Goal: Task Accomplishment & Management: Complete application form

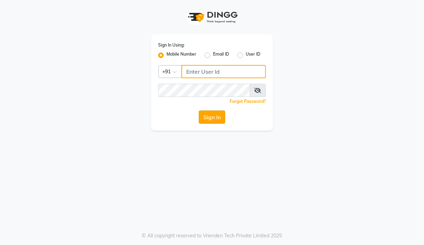
type input "7304626021"
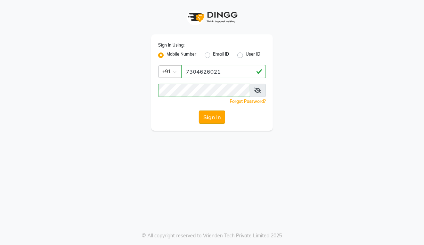
click at [219, 118] on button "Sign In" at bounding box center [212, 117] width 26 height 13
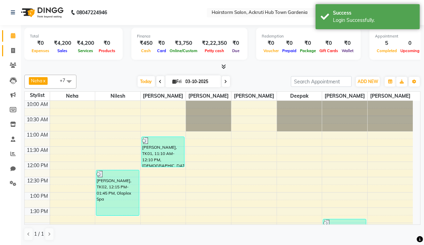
click at [15, 54] on span at bounding box center [13, 51] width 12 height 8
select select "279"
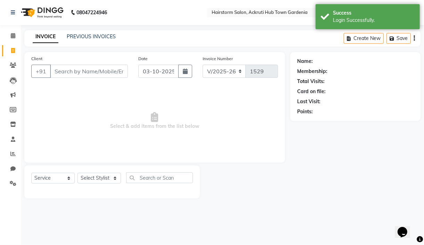
select select "product"
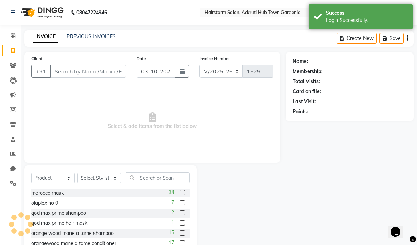
click at [86, 73] on input "Client" at bounding box center [88, 71] width 76 height 13
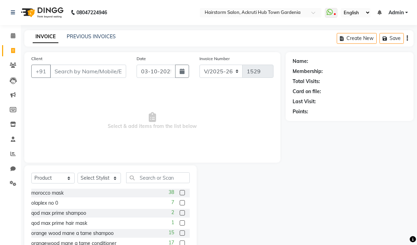
click at [82, 73] on input "Client" at bounding box center [88, 71] width 76 height 13
type input "9833080052"
click at [120, 70] on span "Add Client" at bounding box center [108, 71] width 27 height 7
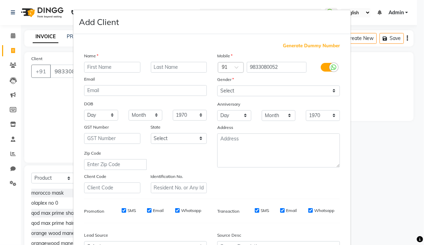
click at [98, 66] on input "text" at bounding box center [112, 67] width 56 height 11
type input "rashmi"
click at [155, 67] on input "text" at bounding box center [179, 67] width 56 height 11
type input "savant"
click at [245, 91] on select "Select [DEMOGRAPHIC_DATA] [DEMOGRAPHIC_DATA] Other Prefer Not To Say" at bounding box center [278, 91] width 123 height 11
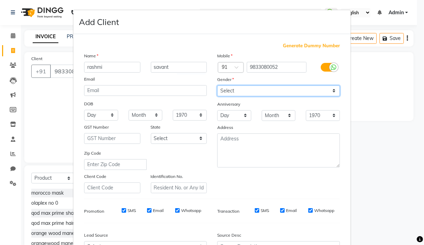
select select "[DEMOGRAPHIC_DATA]"
click at [217, 86] on select "Select [DEMOGRAPHIC_DATA] [DEMOGRAPHIC_DATA] Other Prefer Not To Say" at bounding box center [278, 91] width 123 height 11
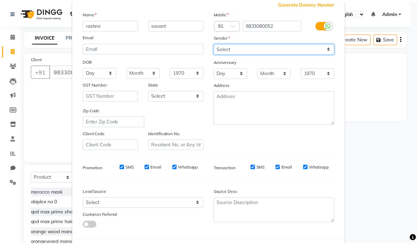
scroll to position [77, 0]
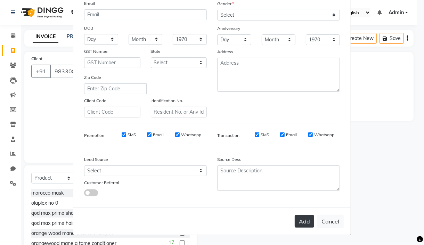
click at [296, 220] on button "Add" at bounding box center [304, 221] width 19 height 13
select select
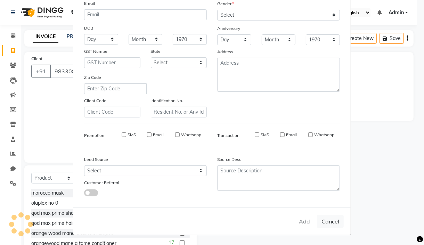
select select
checkbox input "false"
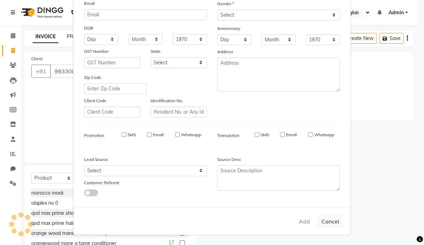
checkbox input "false"
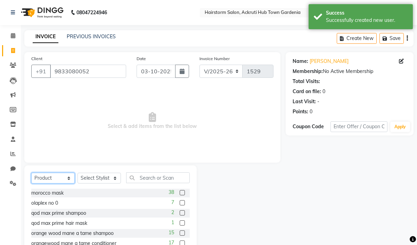
click at [56, 175] on select "Select Service Product Membership Package Voucher Prepaid Gift Card" at bounding box center [52, 178] width 43 height 11
select select "service"
click at [31, 173] on select "Select Service Product Membership Package Voucher Prepaid Gift Card" at bounding box center [52, 178] width 43 height 11
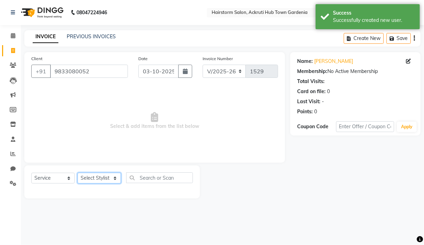
click at [108, 183] on select "Select Stylist [PERSON_NAME] deepak [PERSON_NAME] Neha [PERSON_NAME] [PERSON_NA…" at bounding box center [99, 178] width 43 height 11
select select "71353"
click at [78, 173] on select "Select Stylist [PERSON_NAME] deepak [PERSON_NAME] Neha [PERSON_NAME] [PERSON_NA…" at bounding box center [99, 178] width 43 height 11
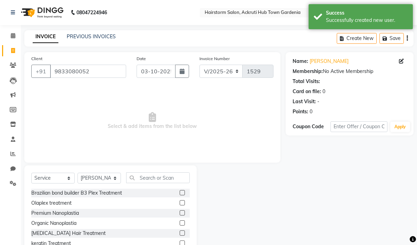
drag, startPoint x: 145, startPoint y: 166, endPoint x: 147, endPoint y: 174, distance: 8.6
click at [145, 167] on div "Select Service Product Membership Package Voucher Prepaid Gift Card Select Styl…" at bounding box center [110, 217] width 173 height 103
click at [147, 175] on input "text" at bounding box center [158, 178] width 64 height 11
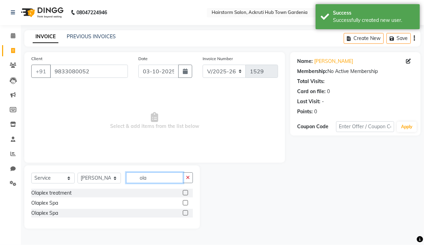
type input "ola"
click at [185, 191] on label at bounding box center [185, 192] width 5 height 5
click at [185, 191] on input "checkbox" at bounding box center [185, 193] width 5 height 5
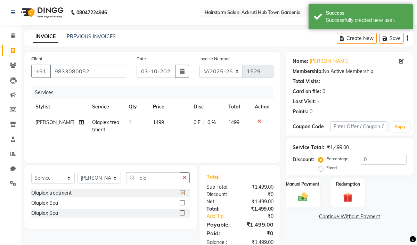
checkbox input "false"
click at [160, 119] on td "1499" at bounding box center [169, 126] width 41 height 23
select select "71353"
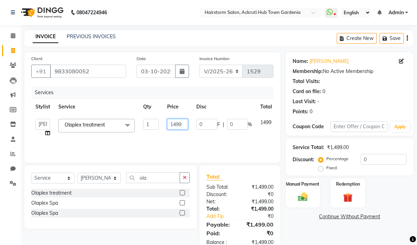
click at [184, 124] on input "1499" at bounding box center [177, 124] width 21 height 11
type input "1"
type input "1500"
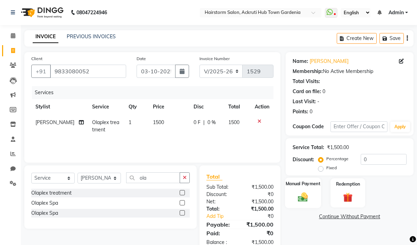
click at [304, 198] on img at bounding box center [303, 196] width 16 height 11
click at [362, 218] on span "GPay" at bounding box center [362, 217] width 14 height 8
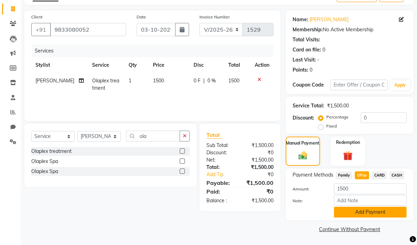
click at [358, 215] on button "Add Payment" at bounding box center [370, 212] width 73 height 11
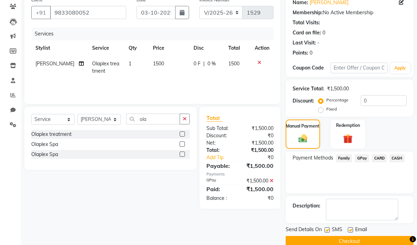
scroll to position [71, 0]
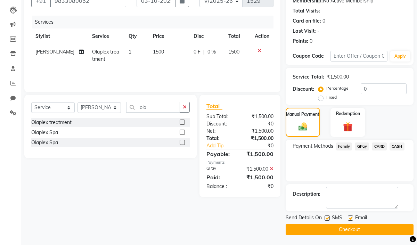
click at [347, 231] on button "Checkout" at bounding box center [350, 229] width 128 height 11
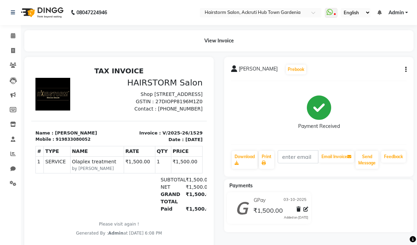
click at [370, 245] on html "08047224946 Select Location × Hairstorm Salon, Ackruti Hub Town Gardenia WhatsA…" at bounding box center [208, 122] width 417 height 245
drag, startPoint x: 198, startPoint y: 189, endPoint x: 234, endPoint y: 295, distance: 112.0
click at [10, 48] on span at bounding box center [13, 51] width 12 height 8
select select "279"
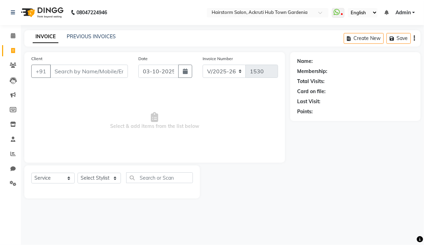
select select "product"
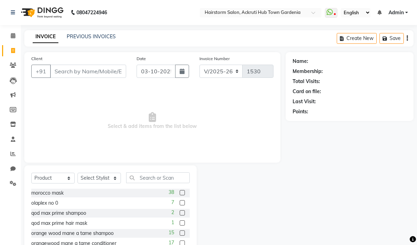
click at [57, 67] on input "Client" at bounding box center [88, 71] width 76 height 13
click at [82, 180] on select "Select Stylist [PERSON_NAME] deepak [PERSON_NAME] Neha [PERSON_NAME] [PERSON_NA…" at bounding box center [99, 178] width 43 height 11
select select "59936"
click at [78, 173] on select "Select Stylist [PERSON_NAME] deepak [PERSON_NAME] Neha [PERSON_NAME] [PERSON_NA…" at bounding box center [99, 178] width 43 height 11
click at [83, 67] on input "Client" at bounding box center [88, 71] width 76 height 13
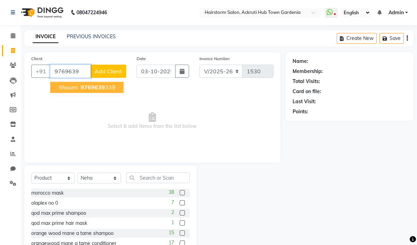
click at [58, 85] on button "shoumi 9769639 339" at bounding box center [86, 87] width 73 height 11
type input "9769639339"
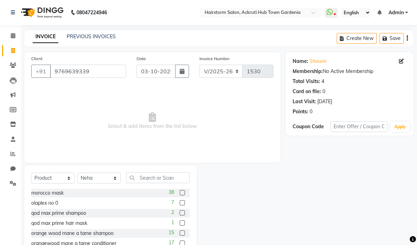
click at [225, 57] on label "Invoice Number" at bounding box center [215, 59] width 30 height 6
click at [208, 58] on label "Invoice Number" at bounding box center [215, 59] width 30 height 6
click at [47, 35] on link "INVOICE" at bounding box center [46, 37] width 26 height 13
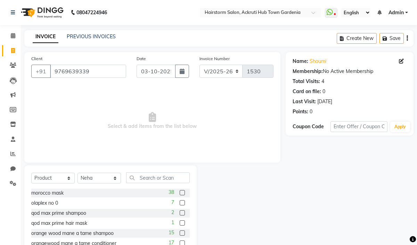
click at [47, 35] on link "INVOICE" at bounding box center [46, 37] width 26 height 13
click at [65, 75] on input "9769639339" at bounding box center [88, 71] width 76 height 13
click at [68, 179] on select "Select Service Product Membership Package Voucher Prepaid Gift Card" at bounding box center [52, 178] width 43 height 11
click at [31, 173] on select "Select Service Product Membership Package Voucher Prepaid Gift Card" at bounding box center [52, 178] width 43 height 11
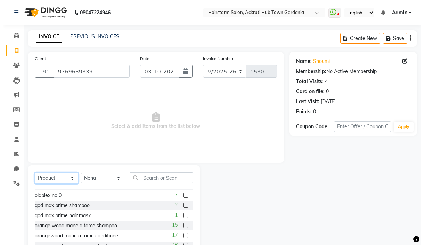
scroll to position [23, 0]
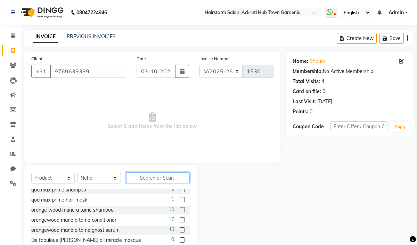
click at [142, 176] on input "text" at bounding box center [158, 178] width 64 height 11
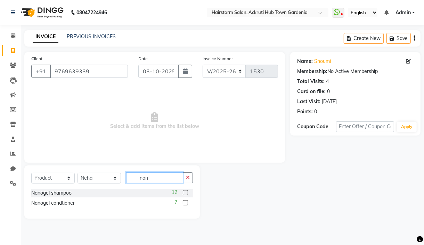
type input "nan"
click at [186, 194] on label at bounding box center [185, 192] width 5 height 5
click at [186, 194] on input "checkbox" at bounding box center [185, 193] width 5 height 5
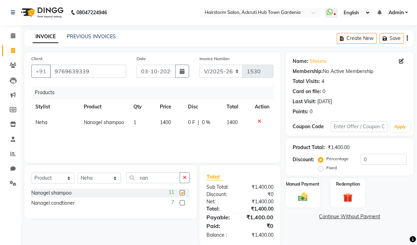
checkbox input "false"
click at [181, 202] on label at bounding box center [182, 202] width 5 height 5
click at [181, 202] on input "checkbox" at bounding box center [182, 203] width 5 height 5
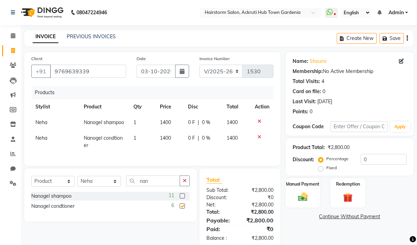
checkbox input "false"
drag, startPoint x: 151, startPoint y: 189, endPoint x: 140, endPoint y: 191, distance: 11.0
click at [140, 186] on input "nan" at bounding box center [153, 181] width 54 height 11
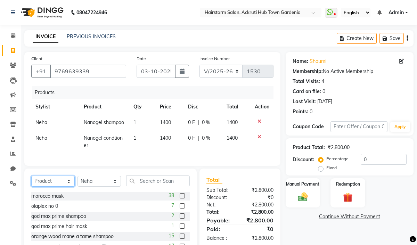
click at [68, 187] on select "Select Service Product Membership Package Voucher Prepaid Gift Card" at bounding box center [52, 181] width 43 height 11
select select "service"
click at [31, 183] on select "Select Service Product Membership Package Voucher Prepaid Gift Card" at bounding box center [52, 181] width 43 height 11
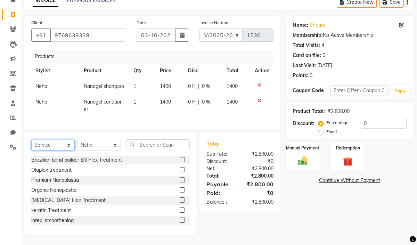
scroll to position [43, 0]
click at [180, 178] on label at bounding box center [182, 179] width 5 height 5
click at [180, 178] on input "checkbox" at bounding box center [182, 180] width 5 height 5
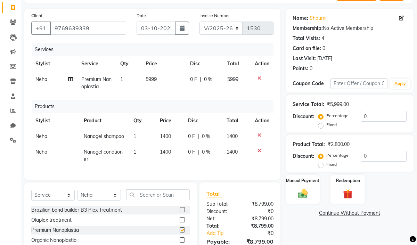
checkbox input "false"
click at [170, 85] on td "5999" at bounding box center [164, 83] width 45 height 23
select select "59936"
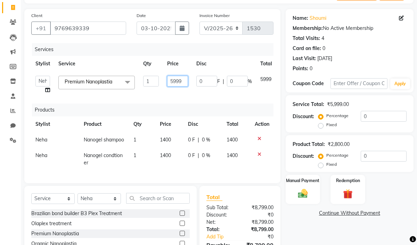
drag, startPoint x: 182, startPoint y: 81, endPoint x: 169, endPoint y: 83, distance: 13.4
click at [169, 83] on input "5999" at bounding box center [177, 81] width 21 height 11
type input "4500"
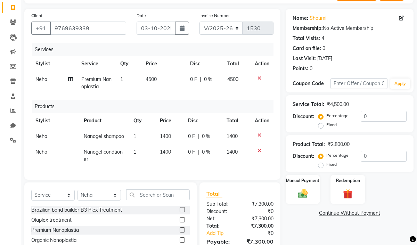
click at [175, 137] on td "1400" at bounding box center [170, 137] width 28 height 16
select select "59936"
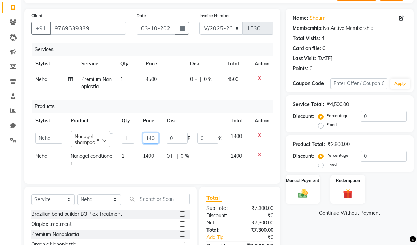
click at [149, 141] on input "1400" at bounding box center [150, 138] width 15 height 11
drag, startPoint x: 155, startPoint y: 137, endPoint x: 146, endPoint y: 139, distance: 9.9
click at [146, 139] on input "1400" at bounding box center [150, 138] width 15 height 11
type input "0"
drag, startPoint x: 153, startPoint y: 138, endPoint x: 147, endPoint y: 137, distance: 6.3
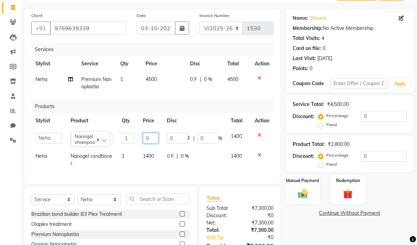
click at [147, 137] on input "0" at bounding box center [150, 138] width 15 height 11
type input "1500"
drag, startPoint x: 154, startPoint y: 136, endPoint x: 142, endPoint y: 136, distance: 12.5
click at [142, 136] on td "1500" at bounding box center [151, 139] width 24 height 20
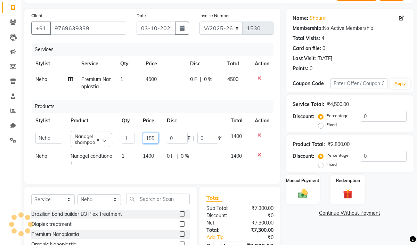
type input "1550"
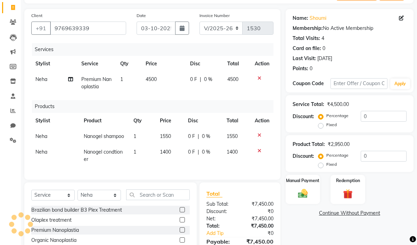
click at [153, 157] on tr "[PERSON_NAME] condtioner 1 1400 0 F | 0 % 1400" at bounding box center [152, 155] width 242 height 23
click at [175, 150] on td "1400" at bounding box center [170, 155] width 28 height 23
select select "59936"
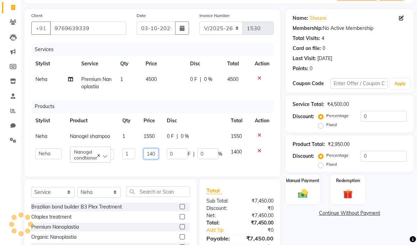
drag, startPoint x: 155, startPoint y: 154, endPoint x: 144, endPoint y: 154, distance: 11.8
click at [144, 154] on input "1400" at bounding box center [151, 154] width 15 height 11
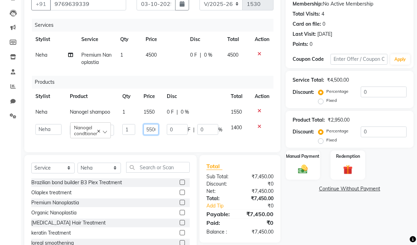
scroll to position [68, 0]
click at [144, 130] on input "15500" at bounding box center [151, 129] width 15 height 11
type input "115500"
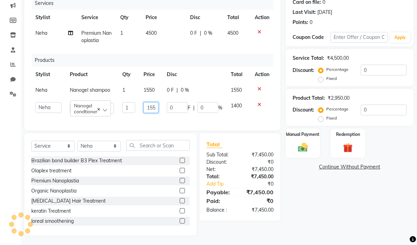
scroll to position [98, 0]
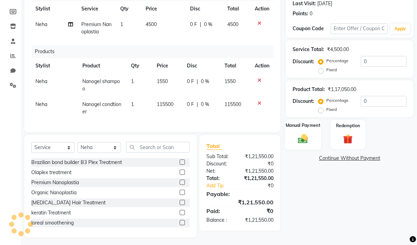
click at [305, 140] on img at bounding box center [303, 138] width 16 height 11
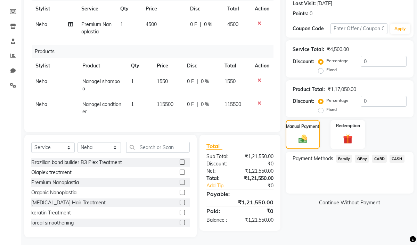
click at [159, 100] on td "115500" at bounding box center [168, 108] width 30 height 23
select select "59936"
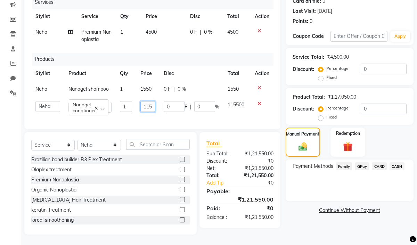
drag, startPoint x: 146, startPoint y: 99, endPoint x: 143, endPoint y: 99, distance: 3.5
click at [143, 101] on input "115500" at bounding box center [148, 106] width 15 height 11
drag, startPoint x: 154, startPoint y: 99, endPoint x: 142, endPoint y: 101, distance: 12.6
click at [142, 101] on input "15500" at bounding box center [148, 106] width 15 height 11
type input "0"
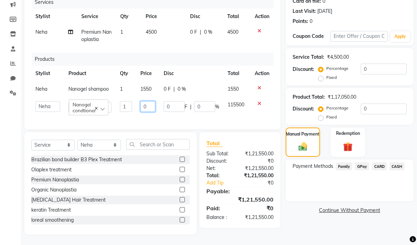
drag, startPoint x: 148, startPoint y: 98, endPoint x: 142, endPoint y: 99, distance: 5.7
click at [142, 101] on input "0" at bounding box center [148, 106] width 15 height 11
type input "1550"
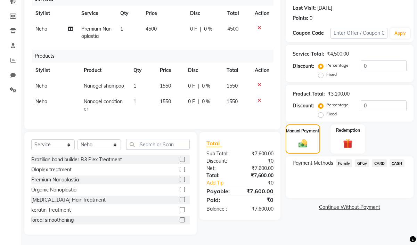
click at [361, 160] on span "GPay" at bounding box center [362, 163] width 14 height 8
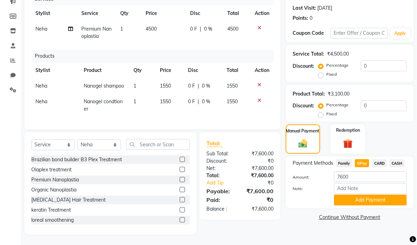
scroll to position [101, 0]
click at [386, 196] on button "Add Payment" at bounding box center [370, 200] width 73 height 11
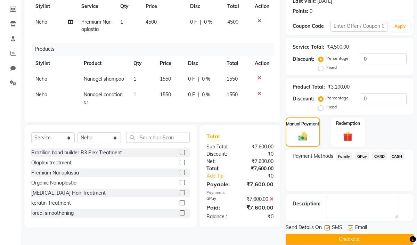
click at [372, 236] on button "Checkout" at bounding box center [350, 239] width 128 height 11
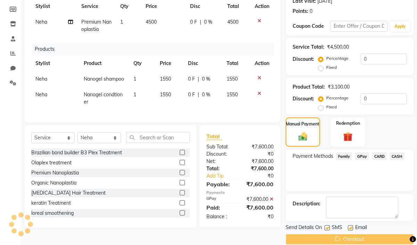
scroll to position [111, 0]
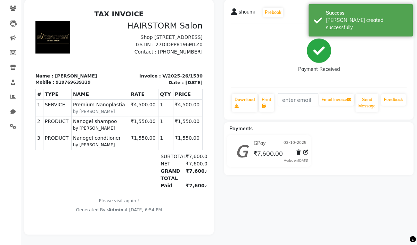
scroll to position [64, 0]
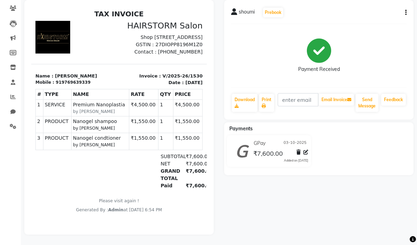
select select "279"
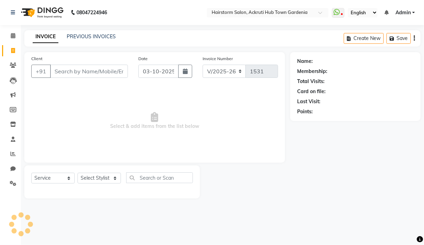
select select "product"
